Goal: Task Accomplishment & Management: Use online tool/utility

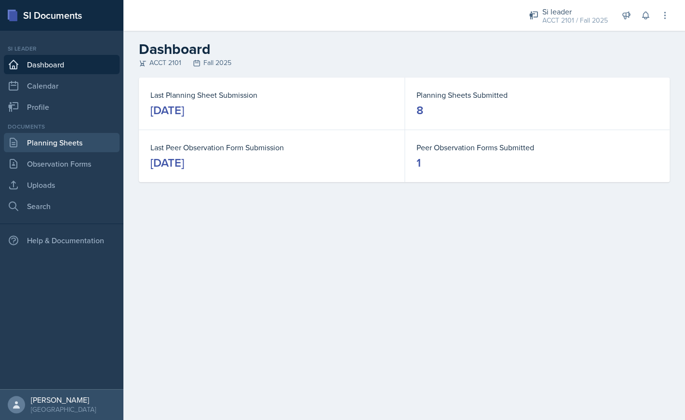
click at [91, 144] on link "Planning Sheets" at bounding box center [62, 142] width 116 height 19
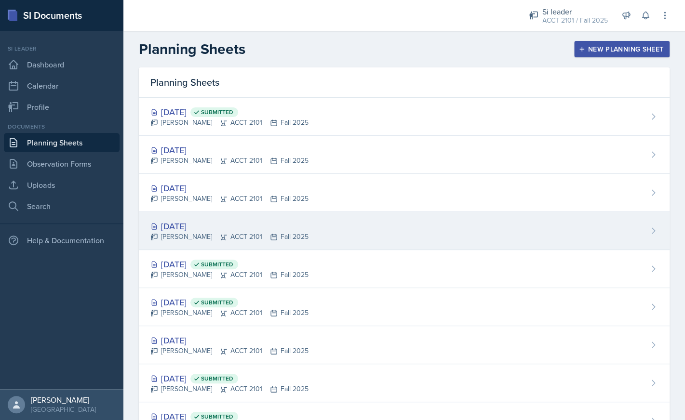
click at [203, 231] on div "[DATE]" at bounding box center [229, 226] width 158 height 13
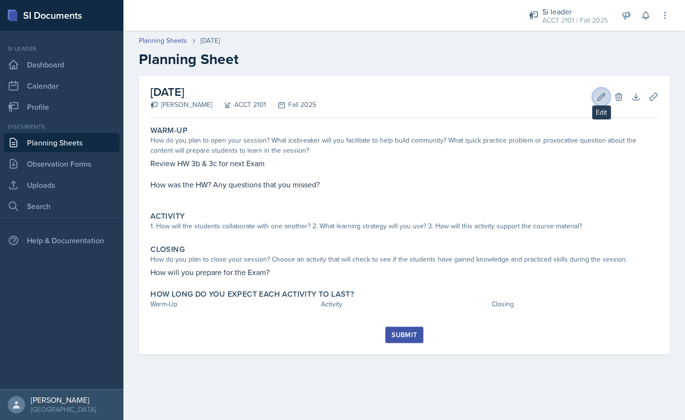
click at [601, 96] on icon at bounding box center [602, 97] width 10 height 10
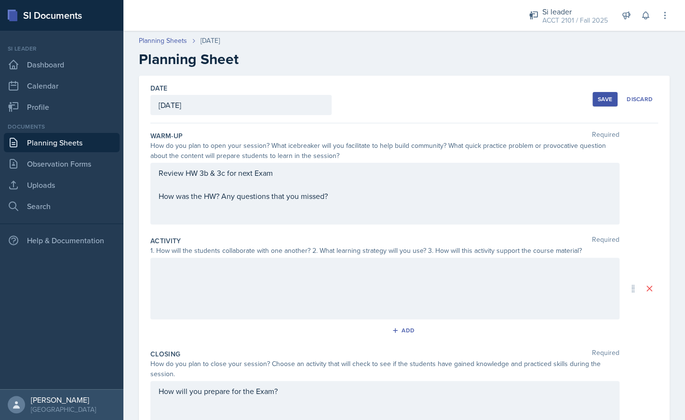
click at [405, 276] on div at bounding box center [384, 289] width 469 height 62
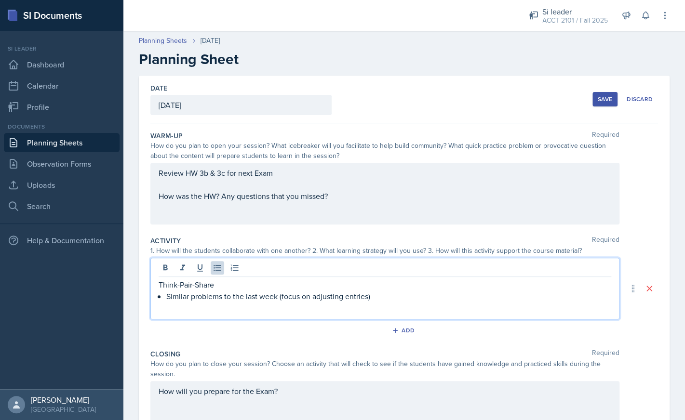
click at [180, 283] on p "Think-Pair-Share" at bounding box center [385, 285] width 453 height 12
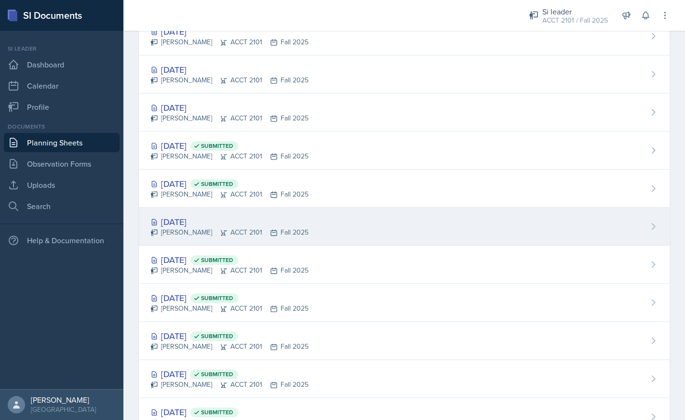
scroll to position [90, 0]
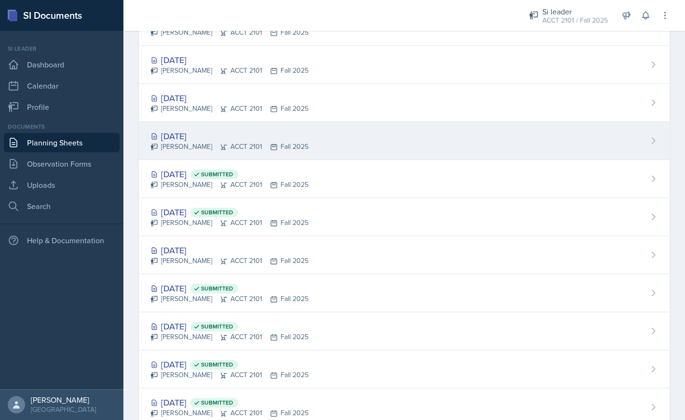
click at [329, 134] on div "[DATE] [PERSON_NAME] ACCT 2101 Fall 2025" at bounding box center [404, 141] width 531 height 38
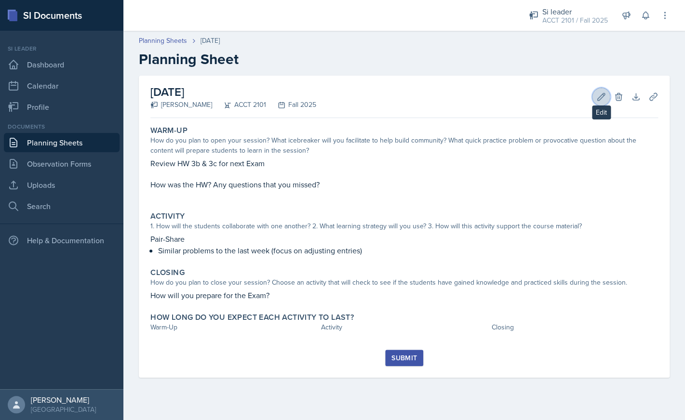
click at [600, 99] on icon at bounding box center [601, 96] width 7 height 7
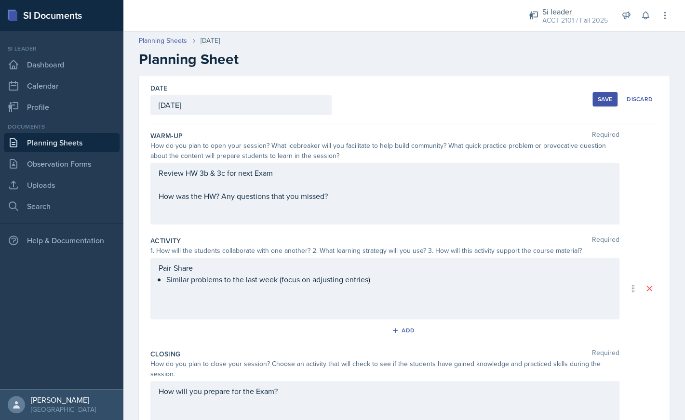
click at [375, 279] on div "Pair-Share Similar problems to the last week (focus on adjusting entries)" at bounding box center [384, 289] width 469 height 62
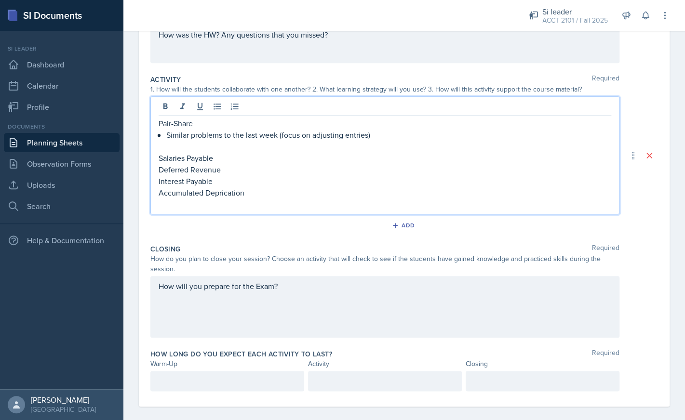
scroll to position [171, 0]
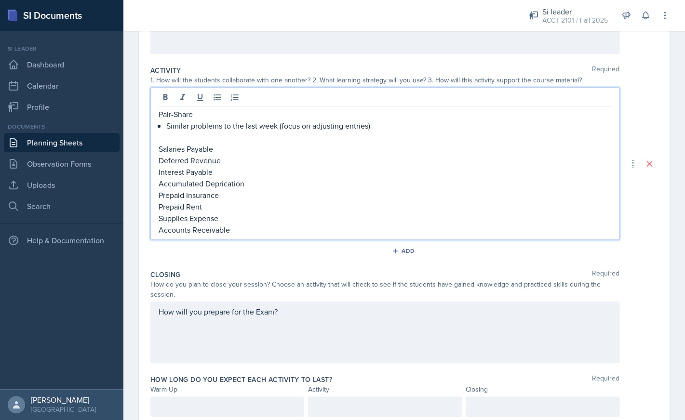
click at [248, 142] on p at bounding box center [385, 138] width 453 height 12
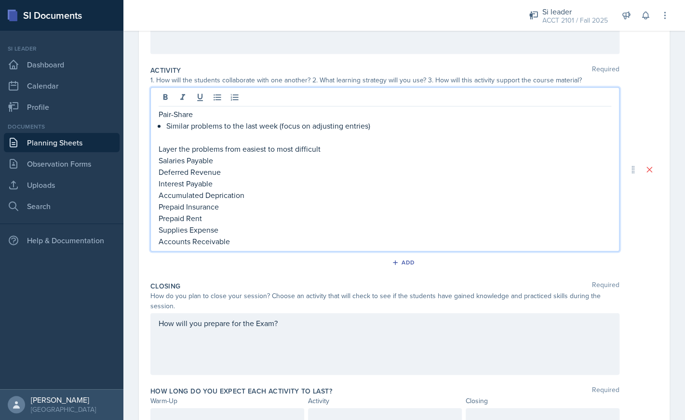
scroll to position [0, 0]
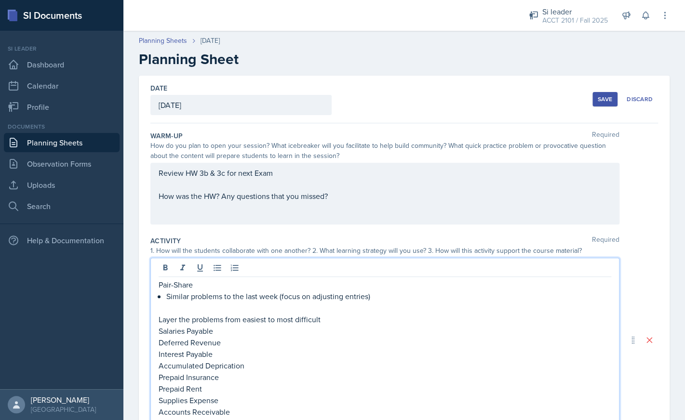
click at [608, 100] on div "Save" at bounding box center [605, 99] width 14 height 8
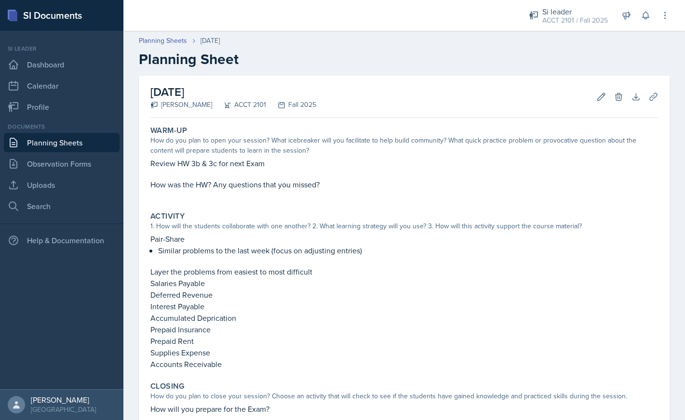
click at [675, 210] on div "[DATE] [PERSON_NAME] ACCT 2101 Fall 2025 Edit Delete Download Uploads Autosavin…" at bounding box center [404, 295] width 562 height 439
